Goal: Communication & Community: Answer question/provide support

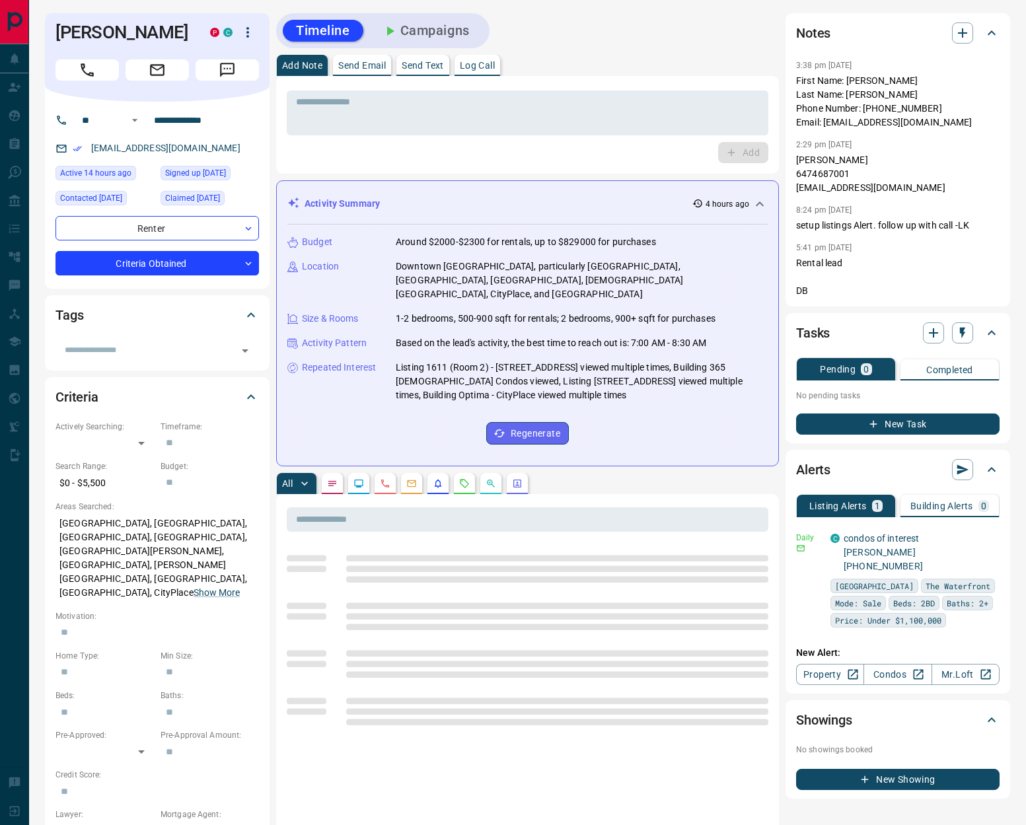
click at [481, 65] on p "Log Call" at bounding box center [477, 65] width 35 height 9
click at [734, 157] on button "Log Call" at bounding box center [742, 152] width 52 height 21
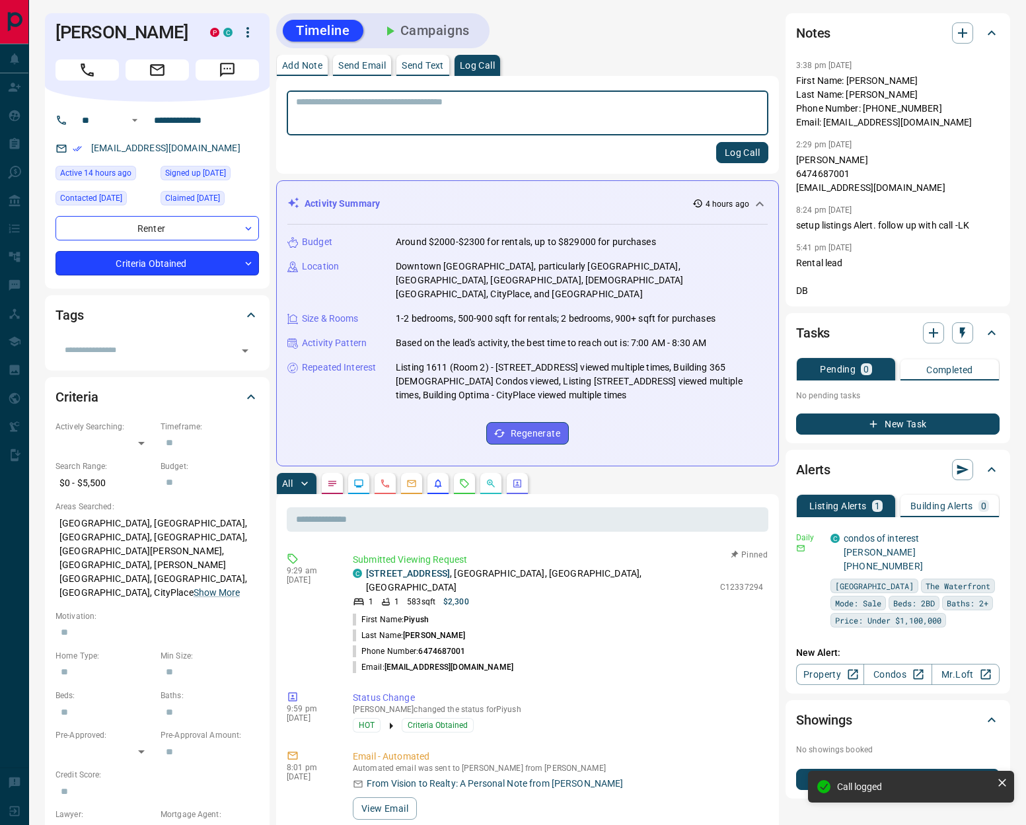
click at [186, 262] on body "**********" at bounding box center [513, 816] width 1026 height 1632
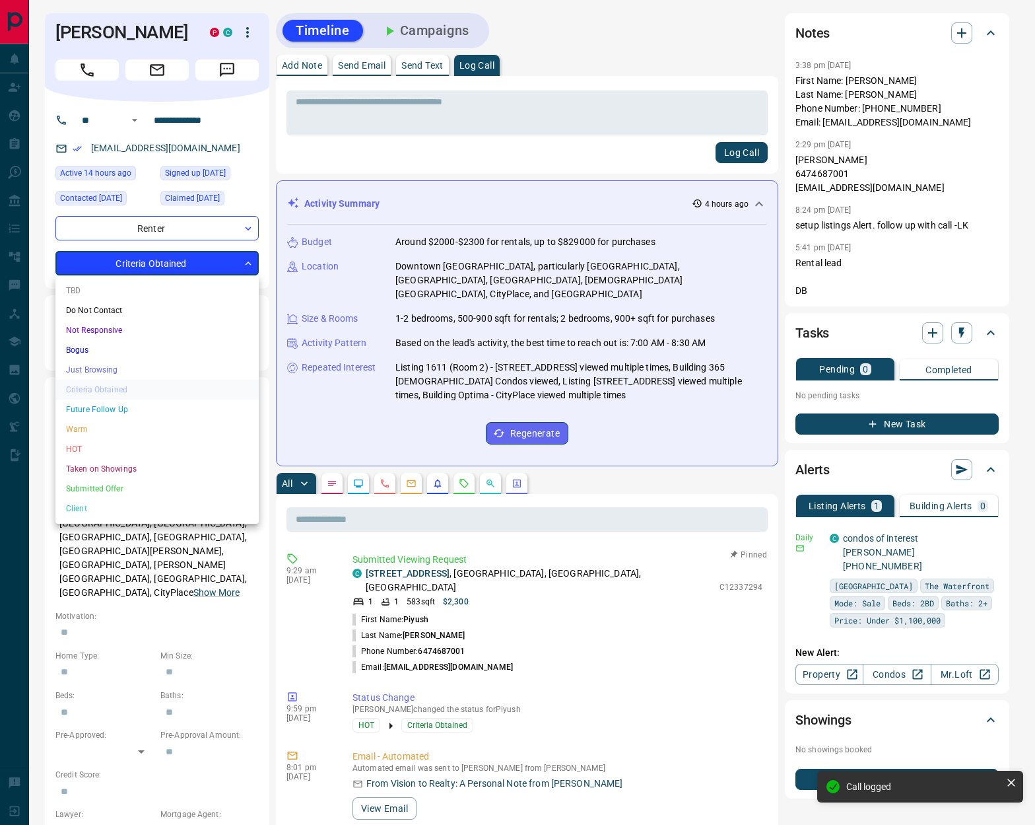
click at [93, 448] on li "HOT" at bounding box center [156, 449] width 203 height 20
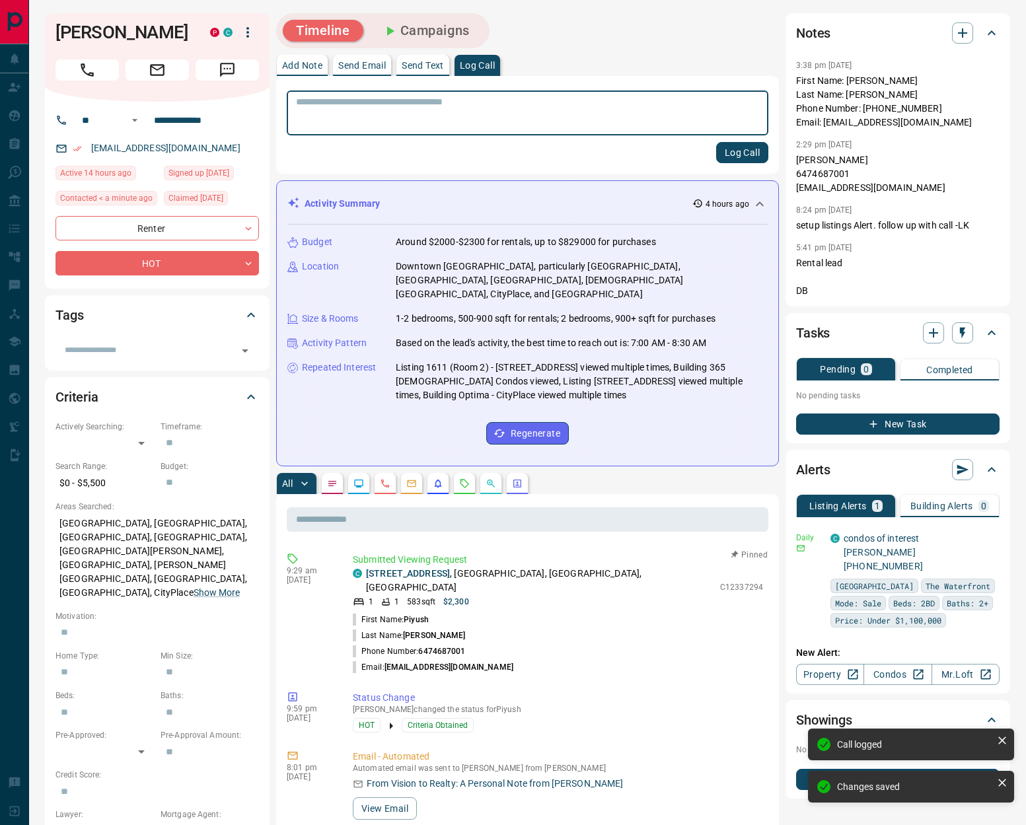
type input "*"
click at [422, 71] on button "Send Text" at bounding box center [422, 65] width 53 height 21
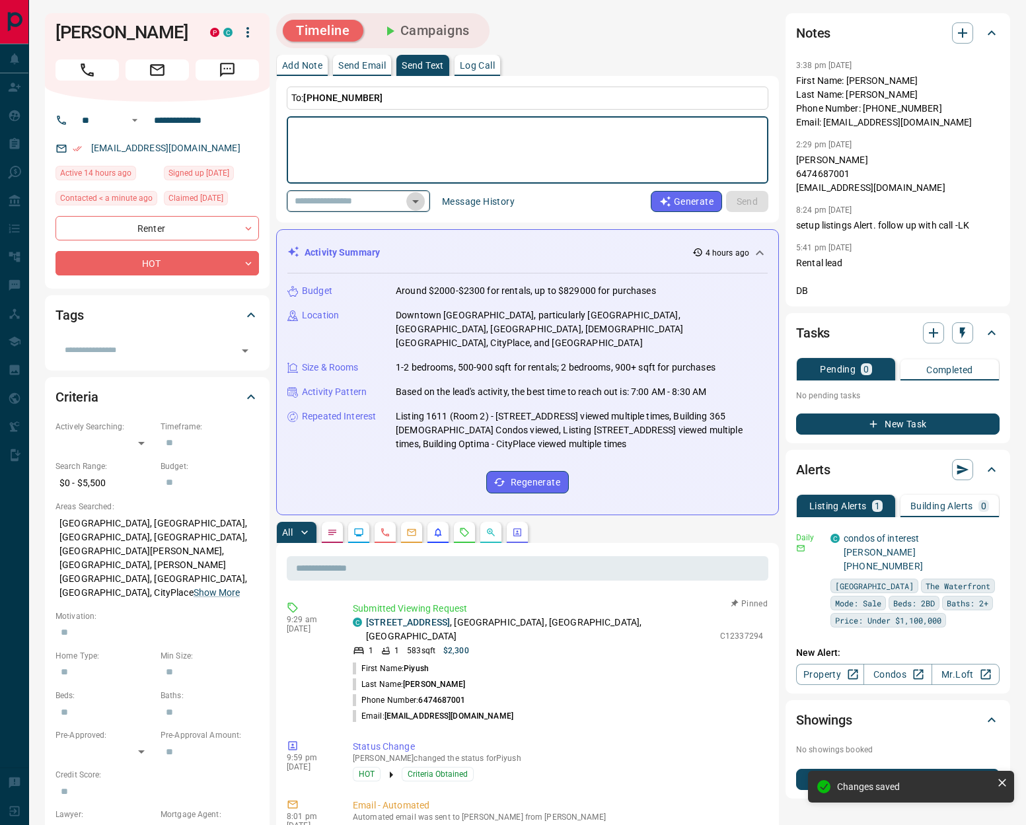
click at [419, 201] on icon "Open" at bounding box center [415, 201] width 7 height 3
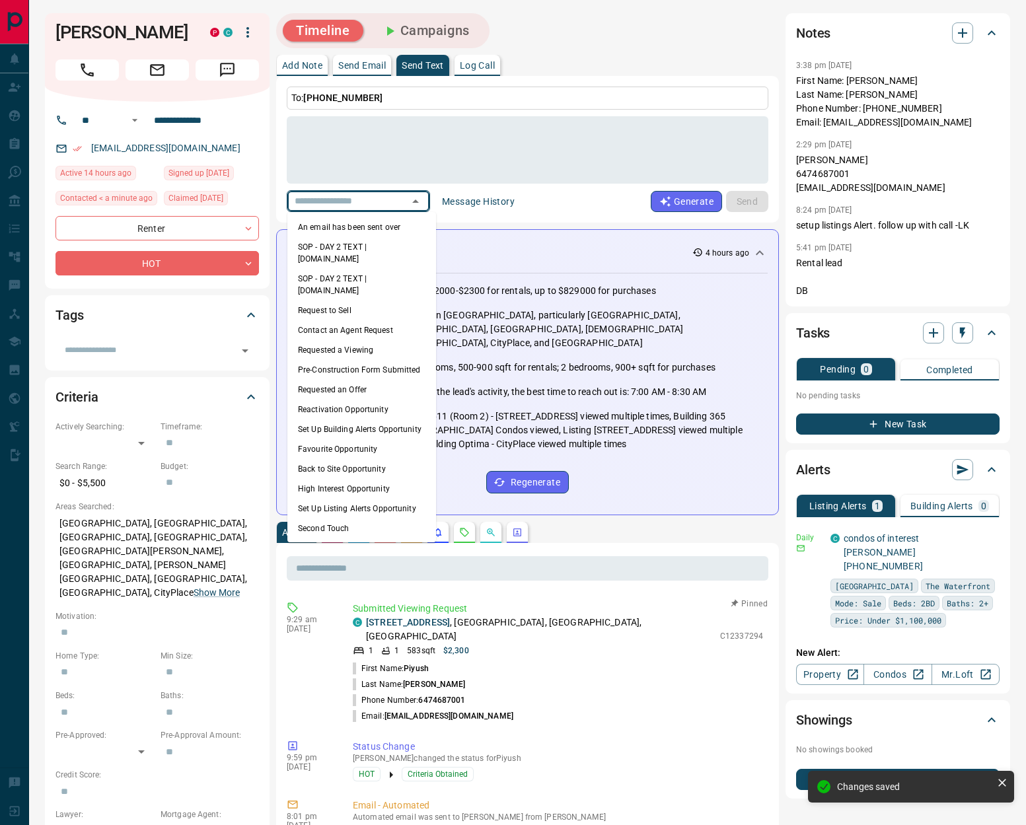
drag, startPoint x: 378, startPoint y: 227, endPoint x: 398, endPoint y: 228, distance: 19.9
click at [378, 227] on li "An email has been sent over" at bounding box center [361, 227] width 149 height 20
type textarea "**********"
type input "**********"
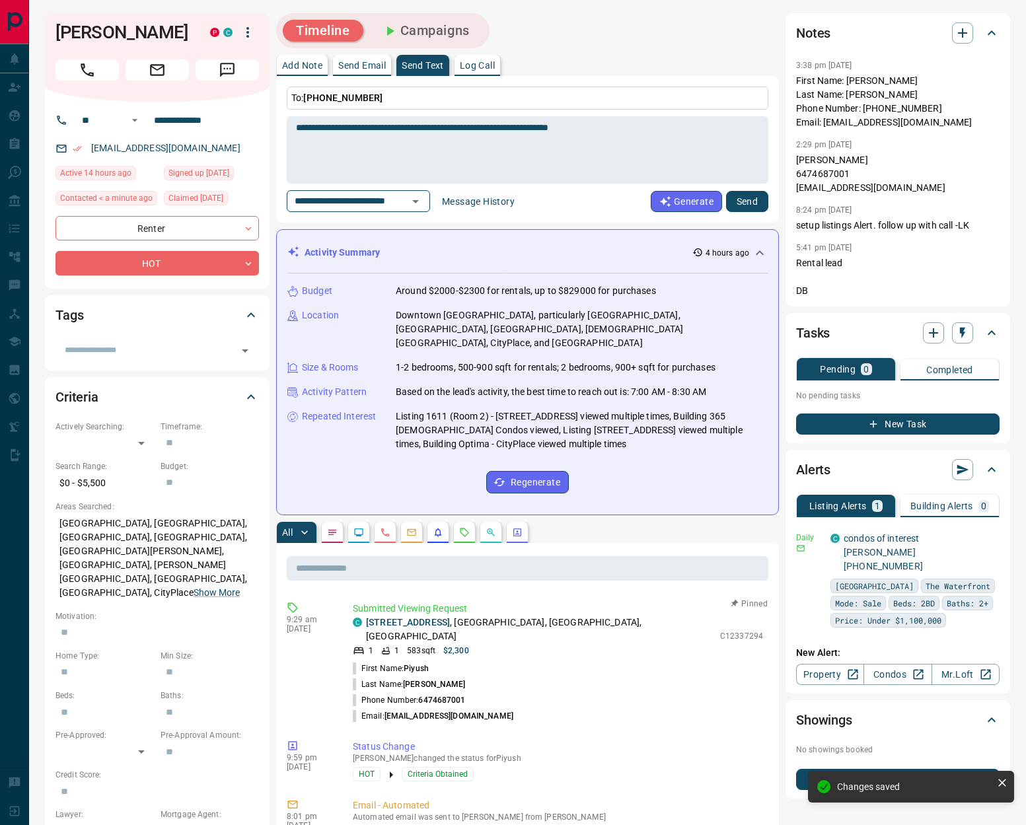
click at [742, 201] on button "Send" at bounding box center [747, 201] width 42 height 21
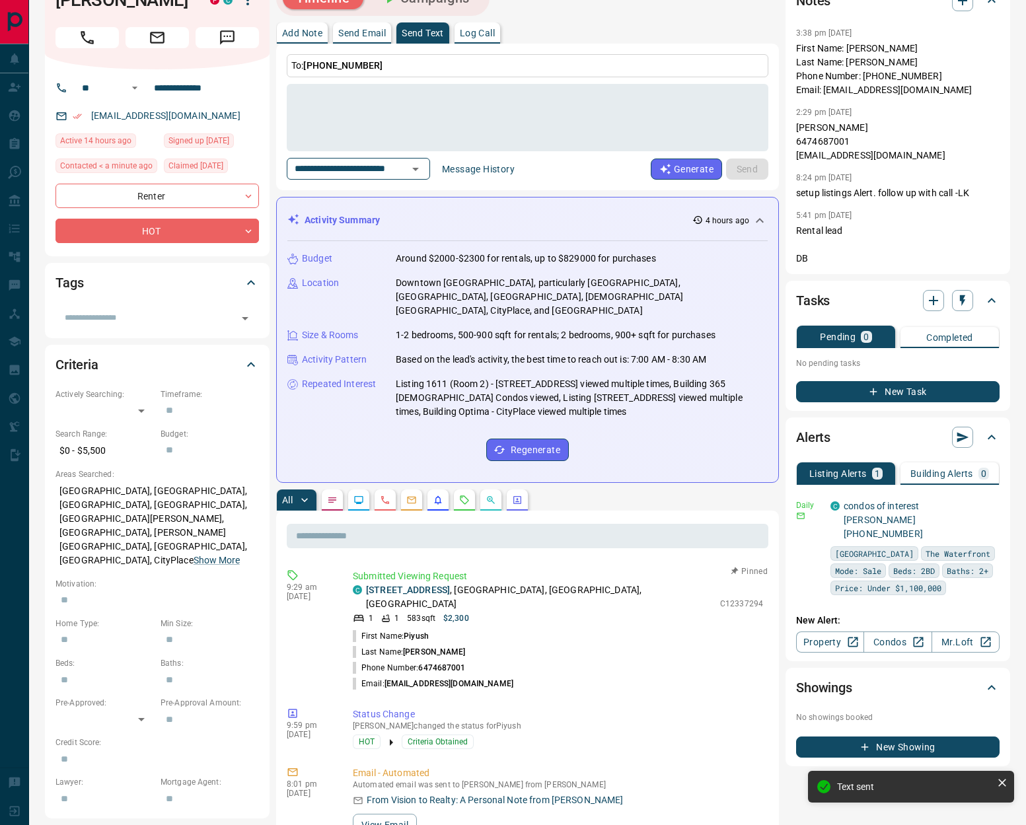
scroll to position [124, 0]
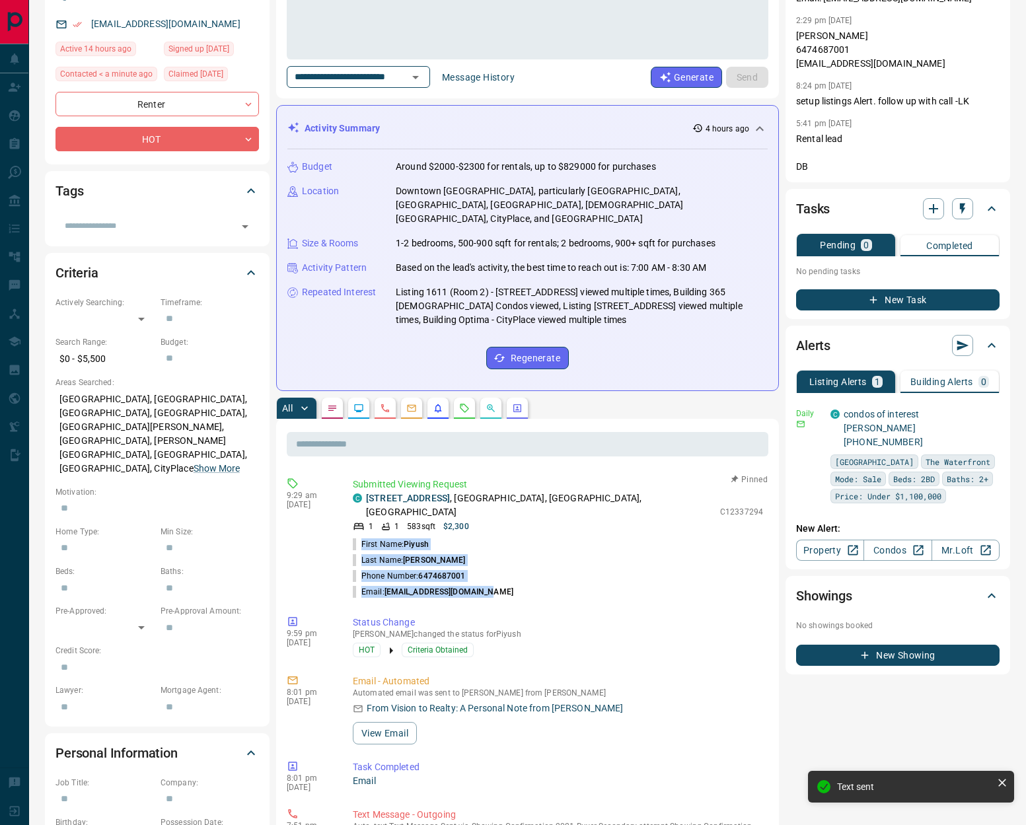
drag, startPoint x: 380, startPoint y: 530, endPoint x: 377, endPoint y: 517, distance: 13.5
click at [361, 536] on ul "First Name: [PERSON_NAME] Last Name: [PERSON_NAME] Phone Number: [PHONE_NUMBER]…" at bounding box center [558, 567] width 410 height 63
copy ul "First Name: [PERSON_NAME] Last Name: [PERSON_NAME] Phone Number: [PHONE_NUMBER]…"
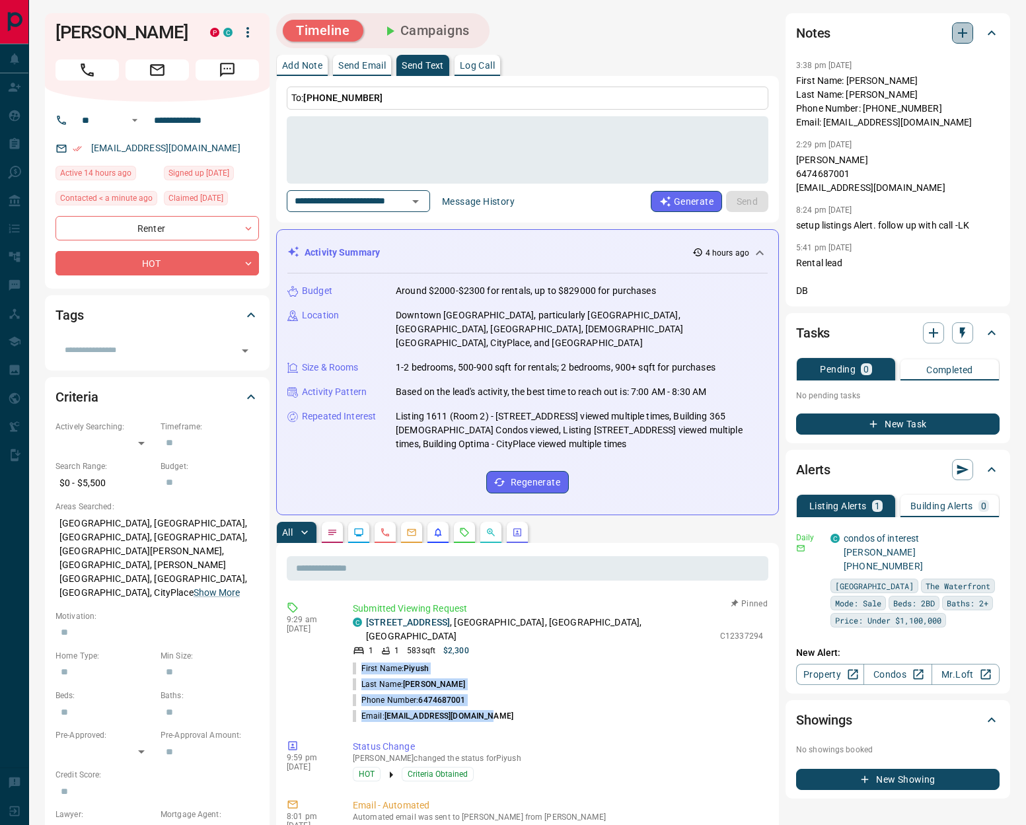
click at [959, 28] on icon "button" at bounding box center [962, 33] width 16 height 16
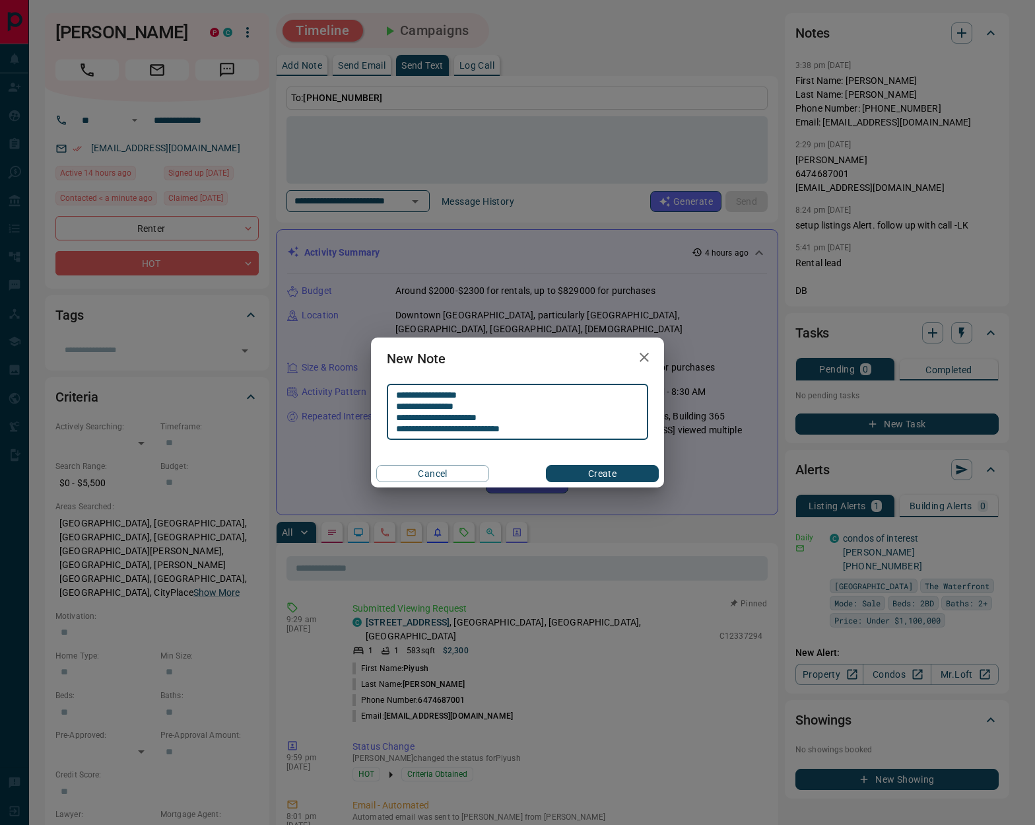
type textarea "**********"
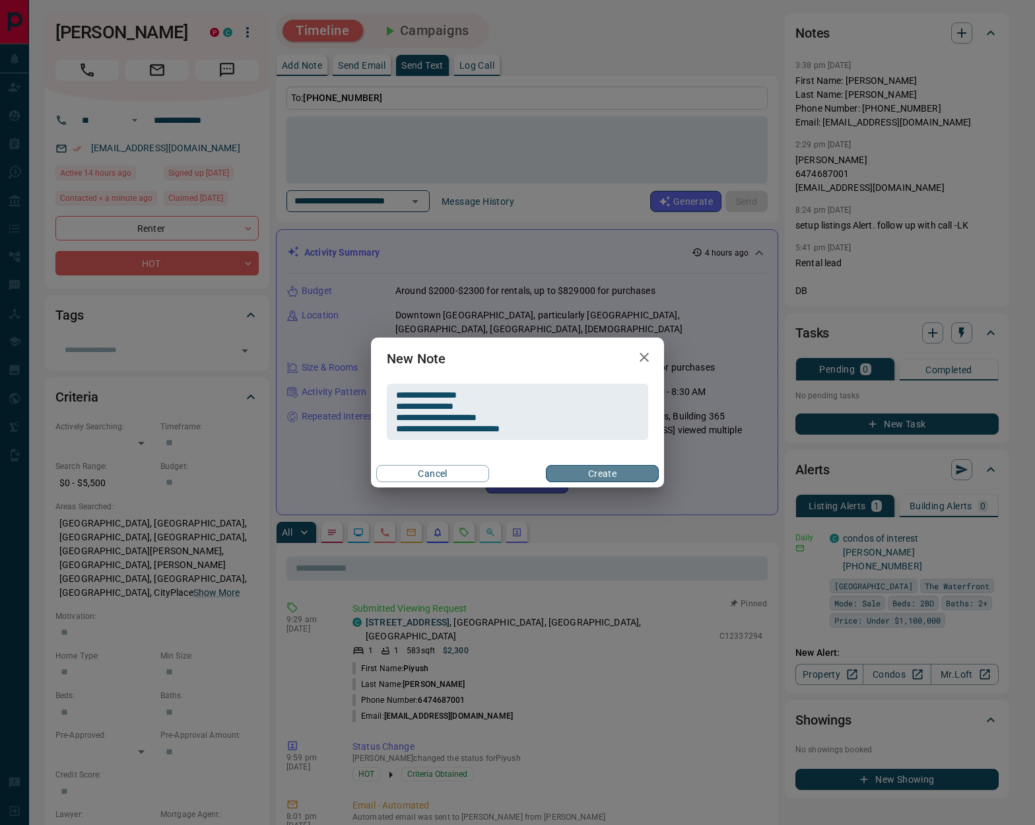
click at [569, 475] on button "Create" at bounding box center [602, 473] width 113 height 17
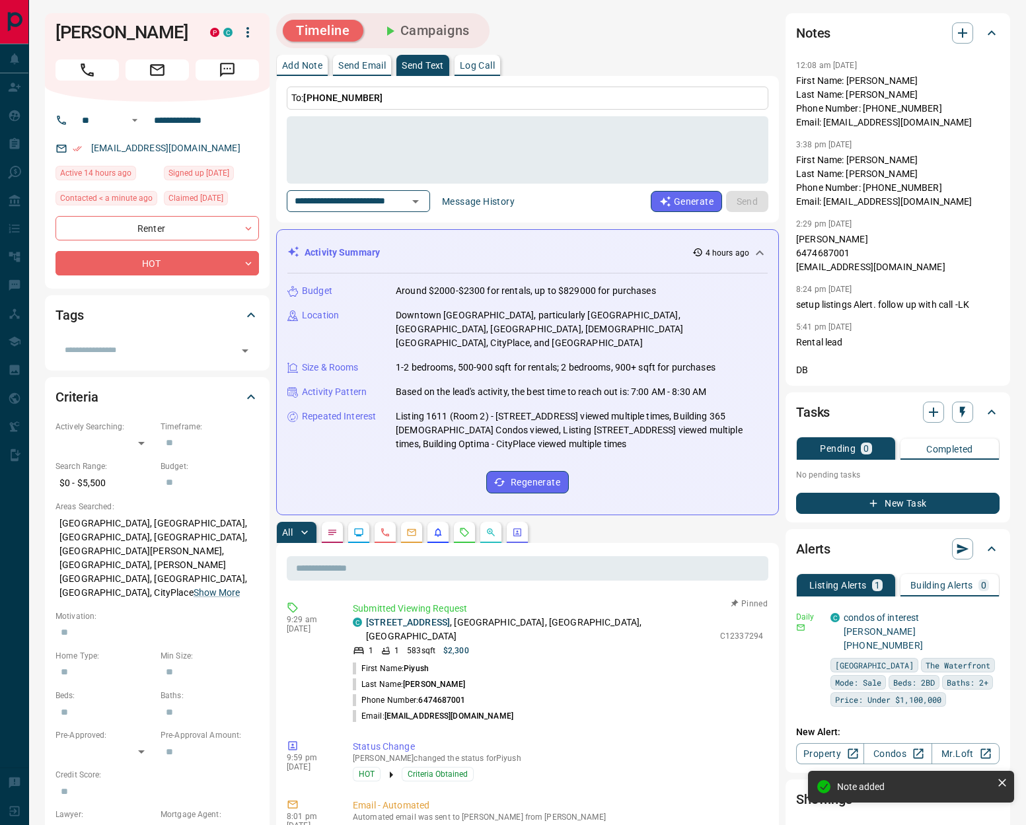
click at [300, 61] on p "Add Note" at bounding box center [302, 65] width 40 height 9
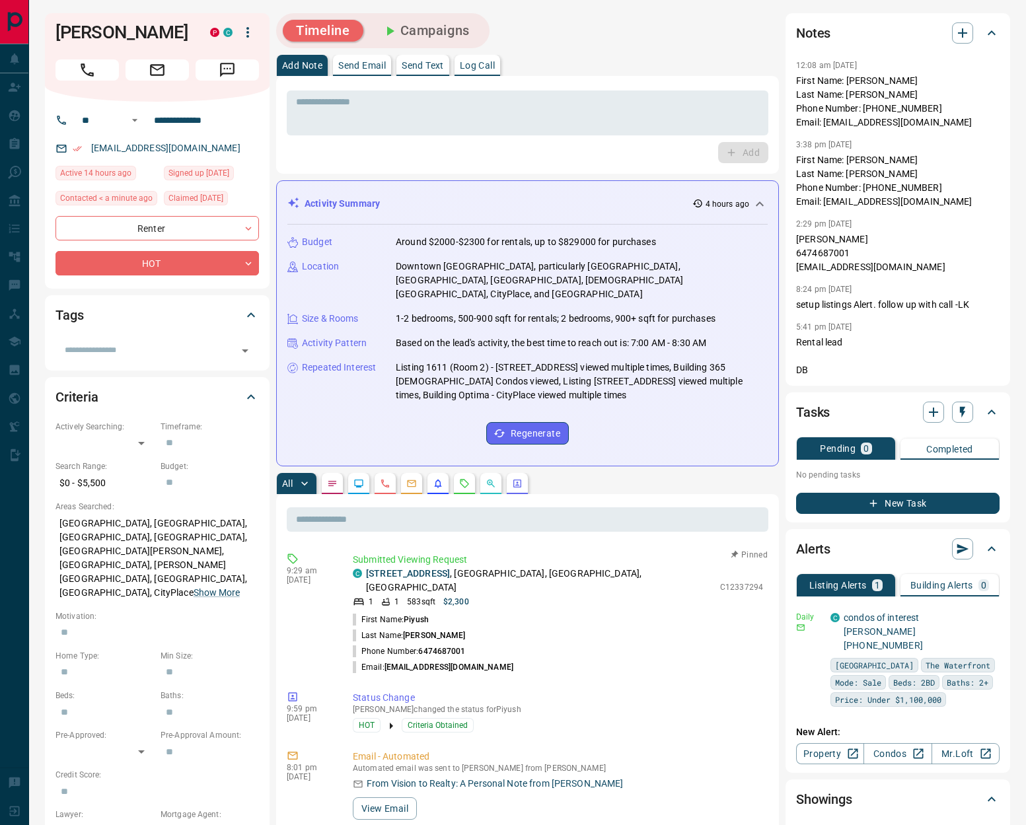
click at [459, 473] on button "button" at bounding box center [464, 483] width 21 height 21
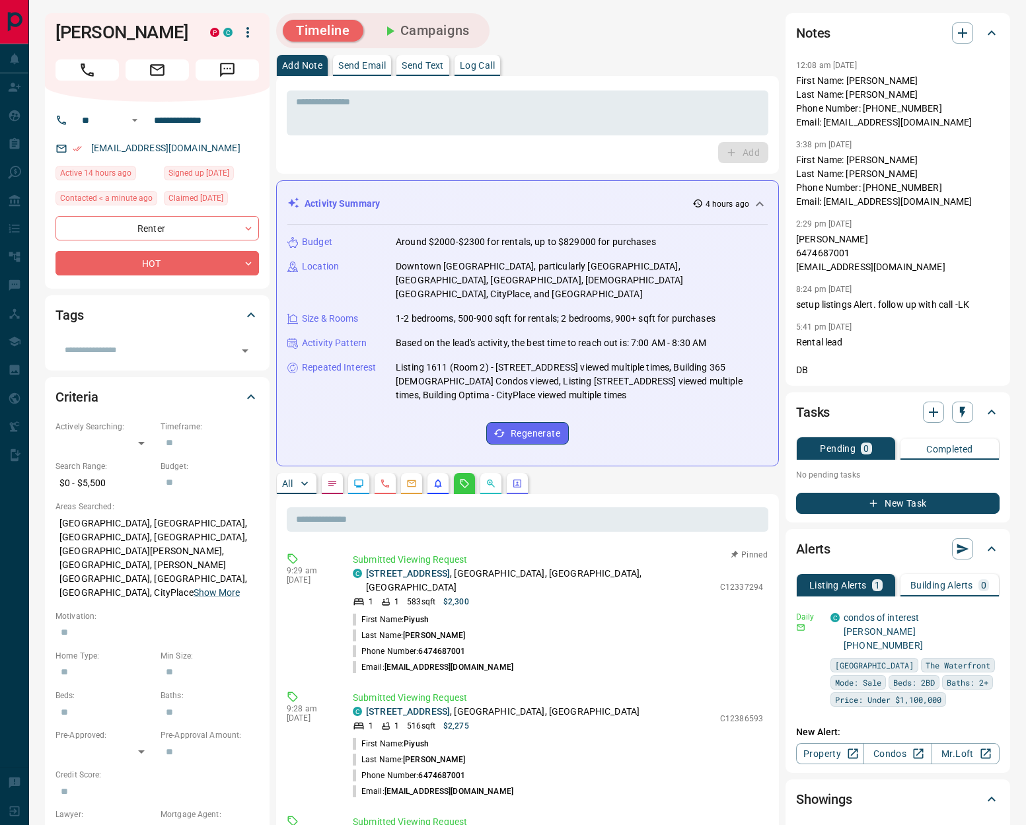
scroll to position [205, 0]
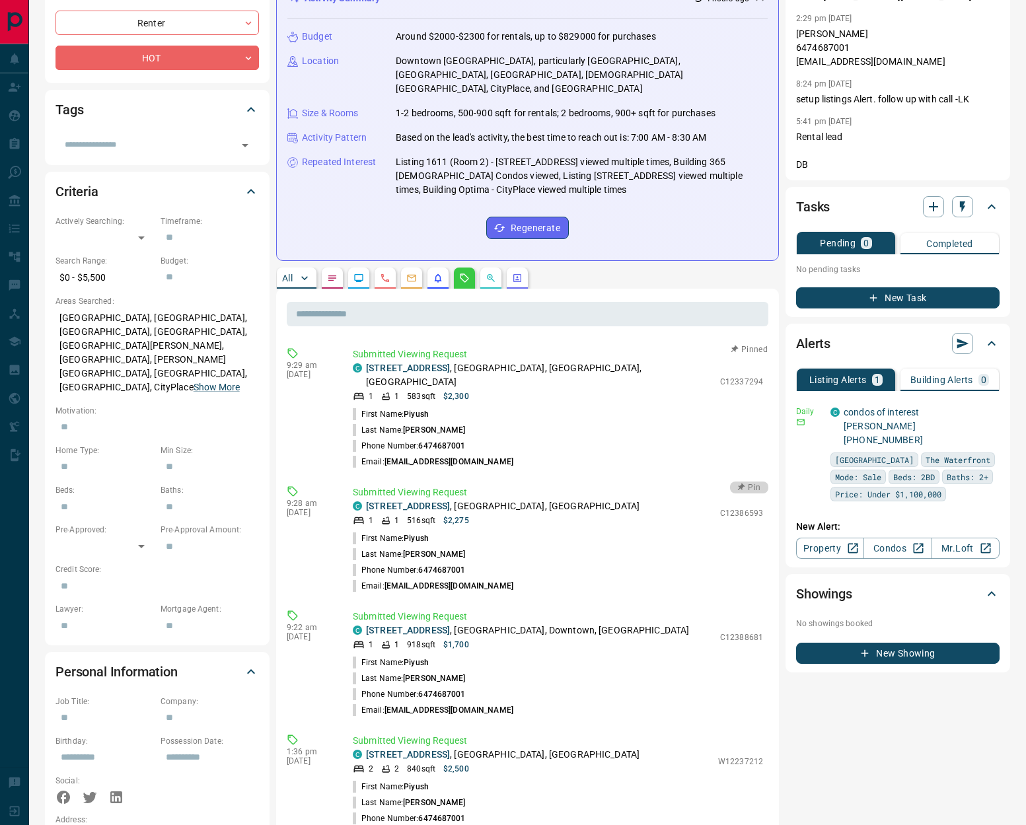
click at [742, 481] on button "Pin" at bounding box center [749, 487] width 38 height 12
click at [743, 606] on button "Pin" at bounding box center [749, 612] width 38 height 12
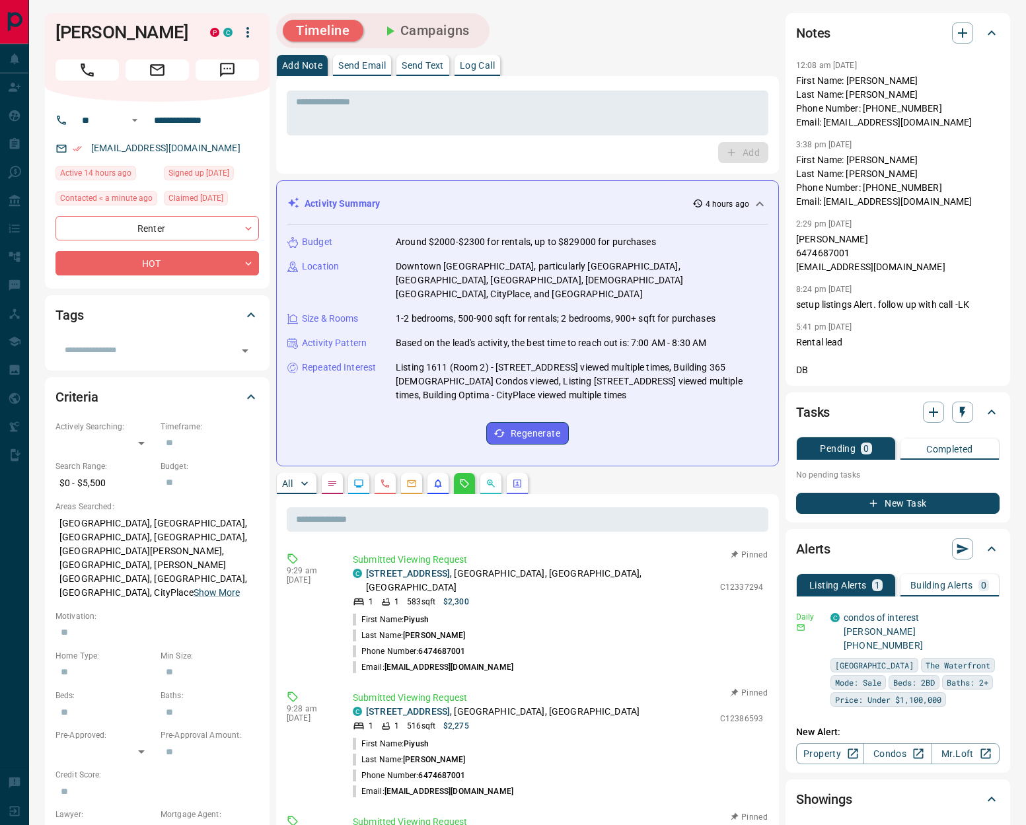
click at [230, 152] on div "[EMAIL_ADDRESS][DOMAIN_NAME]" at bounding box center [156, 148] width 203 height 22
drag, startPoint x: 58, startPoint y: 36, endPoint x: 104, endPoint y: 39, distance: 45.6
click at [105, 36] on h1 "[PERSON_NAME]" at bounding box center [122, 32] width 135 height 21
copy h1 "Piyush"
